Goal: Navigation & Orientation: Find specific page/section

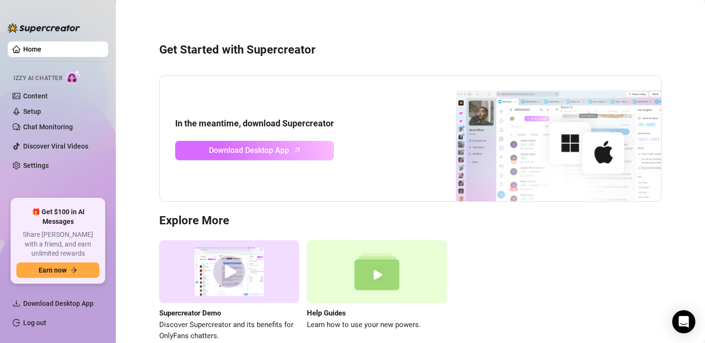
click at [301, 154] on link "Download Desktop App" at bounding box center [254, 150] width 159 height 19
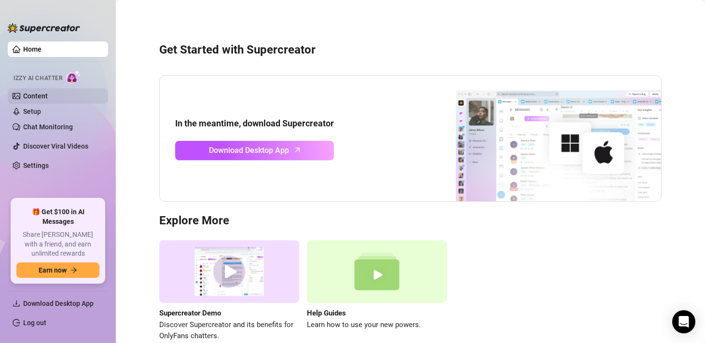
click at [48, 100] on link "Content" at bounding box center [35, 96] width 25 height 8
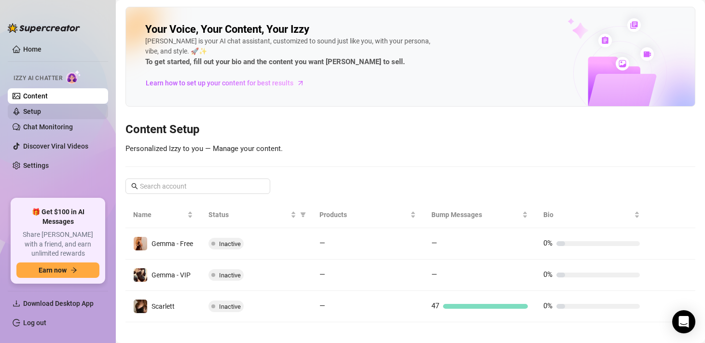
click at [41, 115] on link "Setup" at bounding box center [32, 112] width 18 height 8
